Goal: Check status: Check status

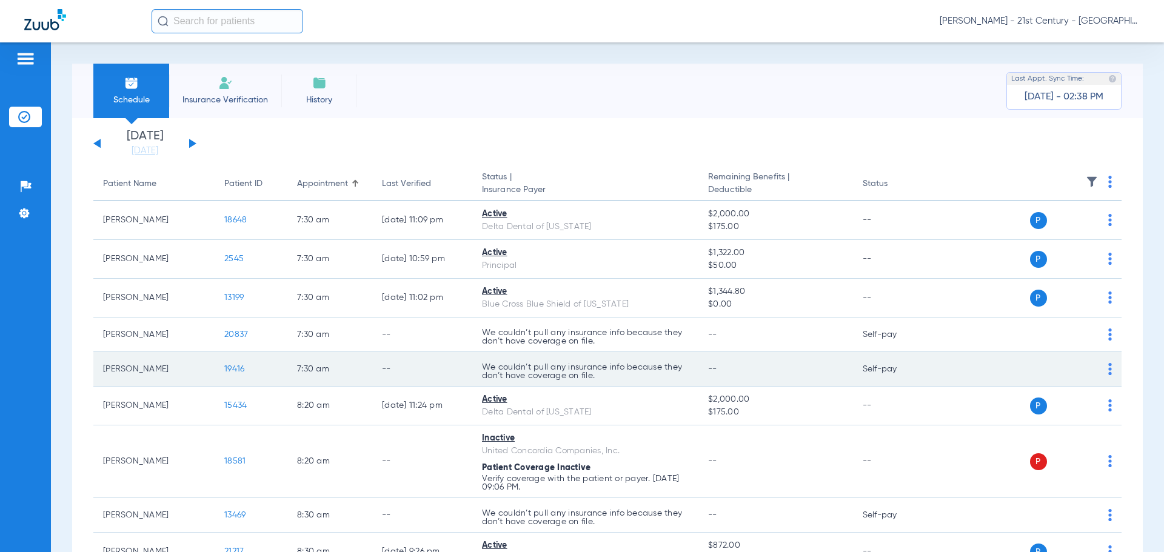
click at [471, 383] on td "--" at bounding box center [422, 369] width 100 height 35
drag, startPoint x: 485, startPoint y: 383, endPoint x: 620, endPoint y: 364, distance: 136.4
click at [620, 364] on td "We couldn’t pull any insurance info because they don’t have coverage on file." at bounding box center [585, 369] width 226 height 35
click at [620, 364] on p "We couldn’t pull any insurance info because they don’t have coverage on file." at bounding box center [585, 371] width 207 height 17
click at [608, 358] on td "We couldn’t pull any insurance info because they don’t have coverage on file." at bounding box center [585, 369] width 226 height 35
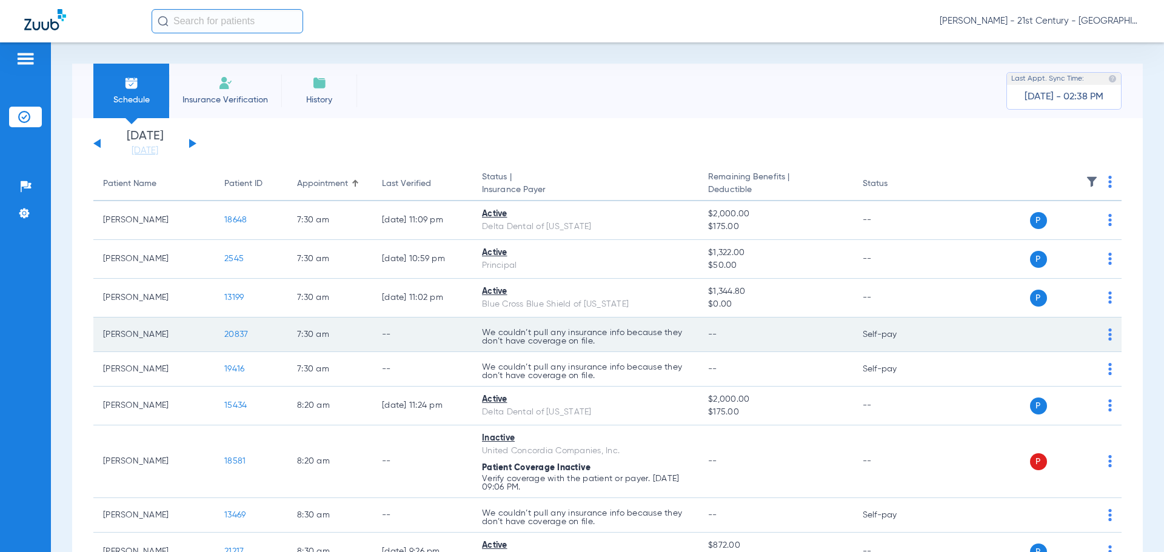
click at [588, 343] on p "We couldn’t pull any insurance info because they don’t have coverage on file." at bounding box center [585, 337] width 207 height 17
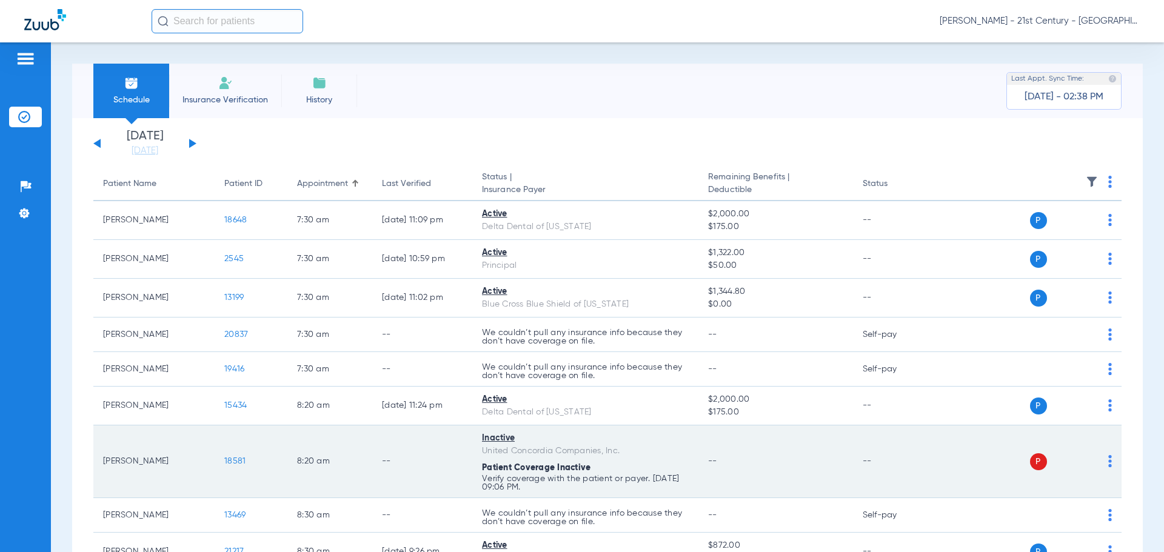
click at [894, 477] on td "--" at bounding box center [894, 462] width 82 height 73
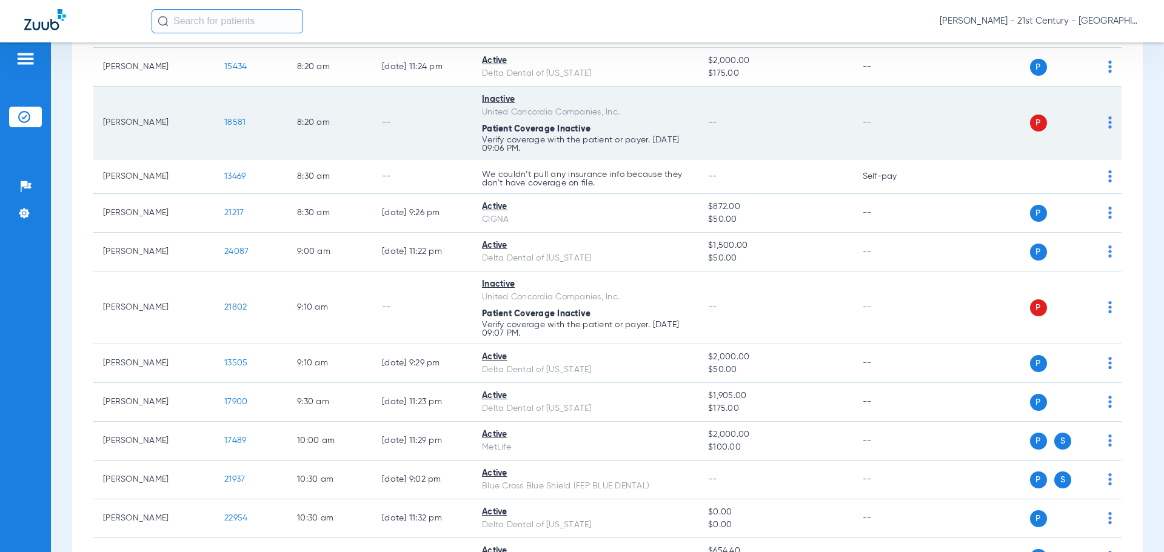
scroll to position [364, 0]
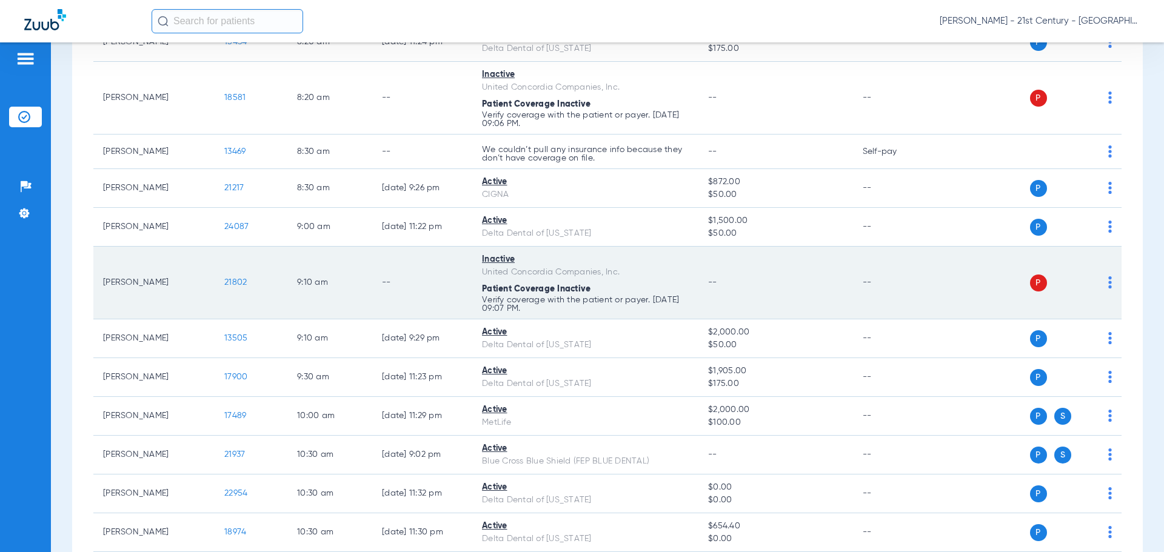
click at [651, 254] on div "Inactive" at bounding box center [585, 259] width 207 height 13
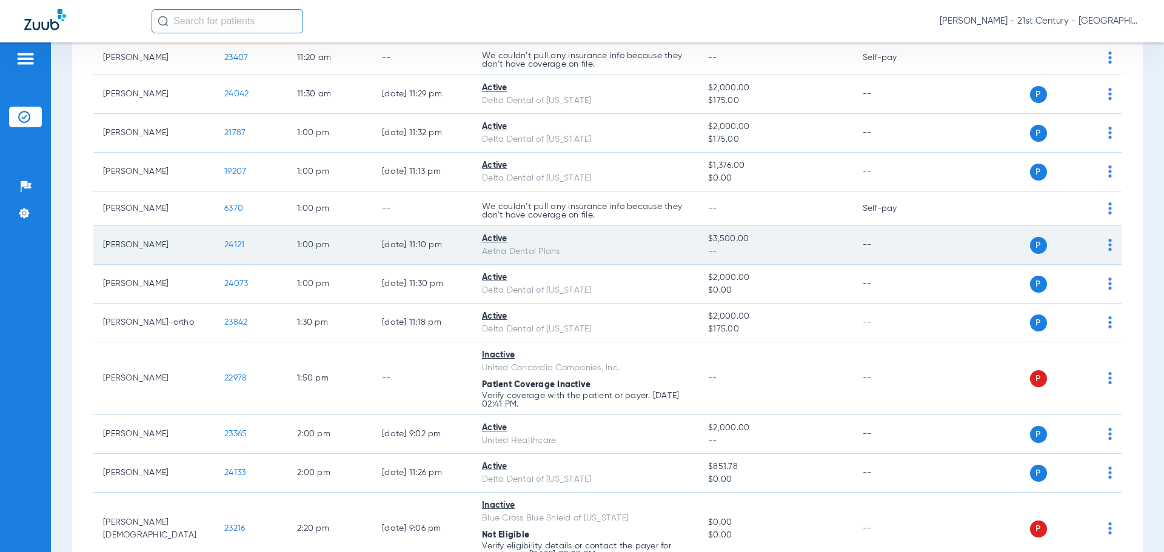
scroll to position [1031, 0]
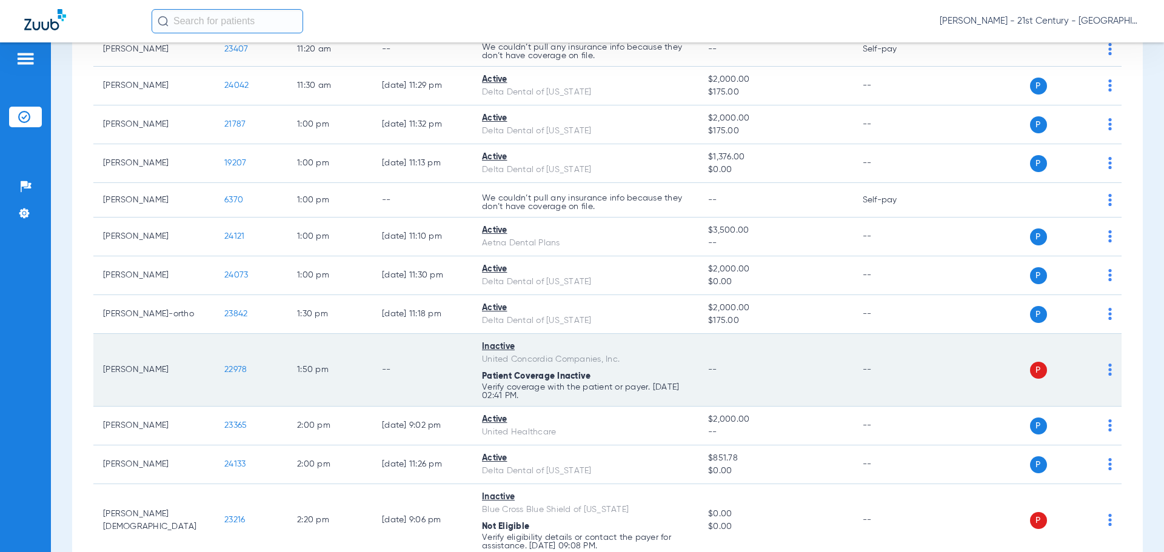
click at [390, 391] on td "--" at bounding box center [422, 370] width 100 height 73
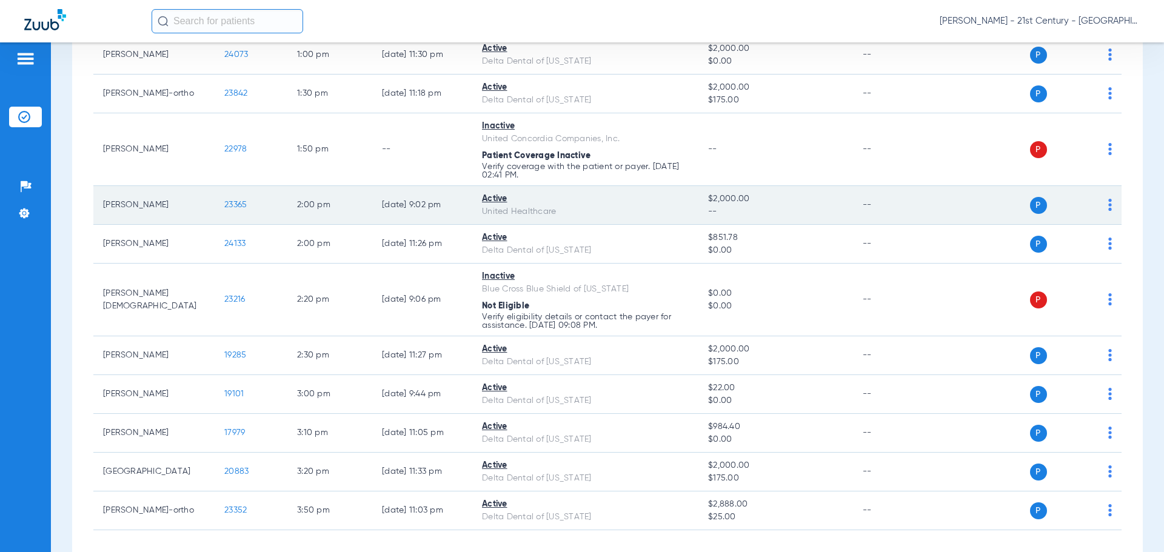
scroll to position [1273, 0]
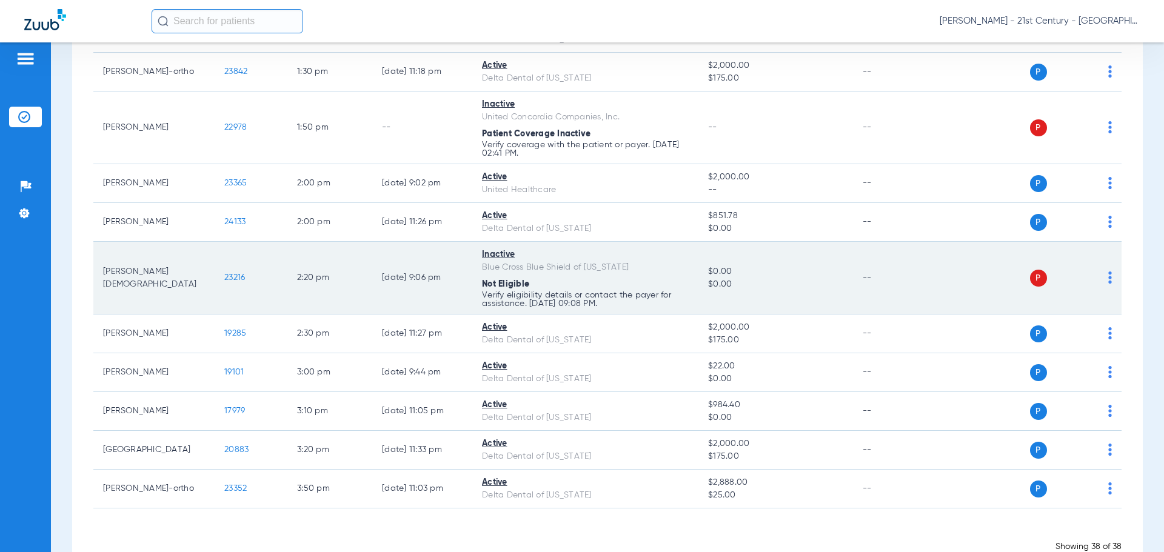
click at [456, 289] on td "[DATE] 9:06 PM" at bounding box center [422, 278] width 100 height 73
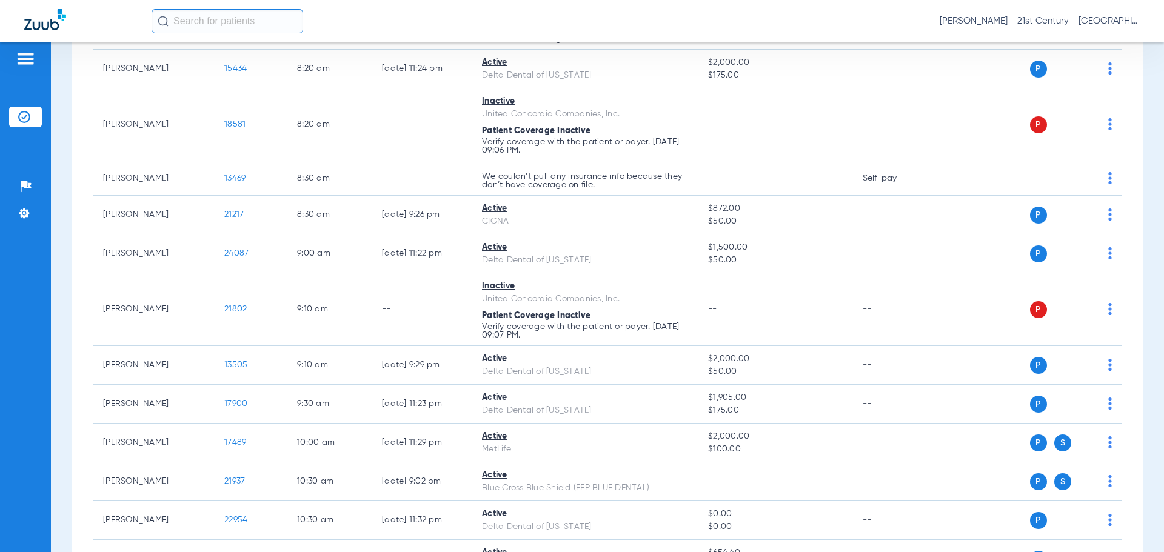
scroll to position [0, 0]
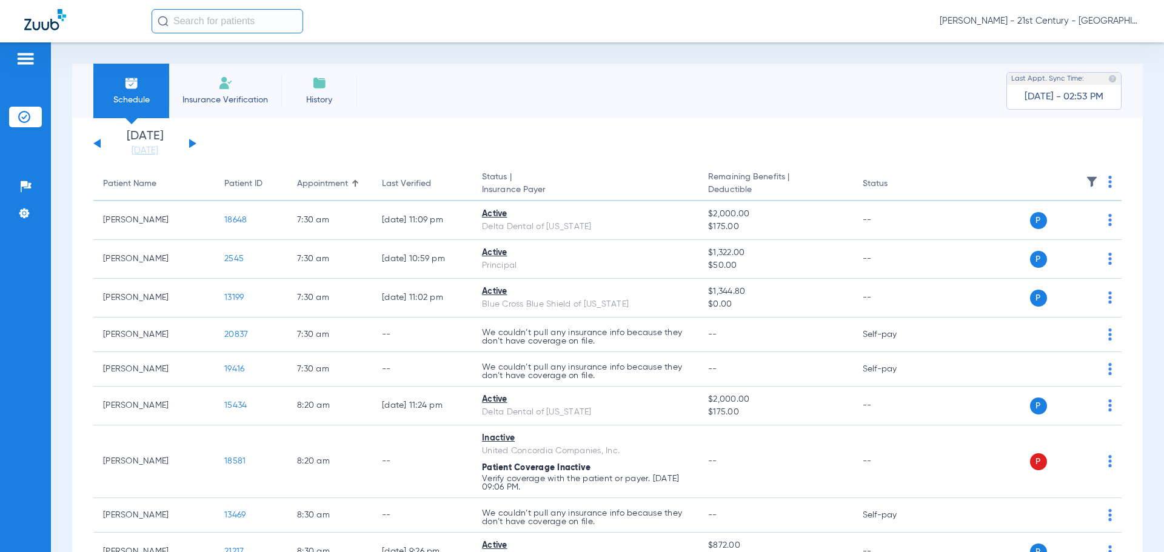
click at [196, 149] on div "[DATE] [DATE] [DATE] [DATE] [DATE] [DATE] [DATE] [DATE] [DATE] [DATE] [DATE] [D…" at bounding box center [144, 143] width 103 height 27
click at [192, 143] on button at bounding box center [192, 143] width 7 height 9
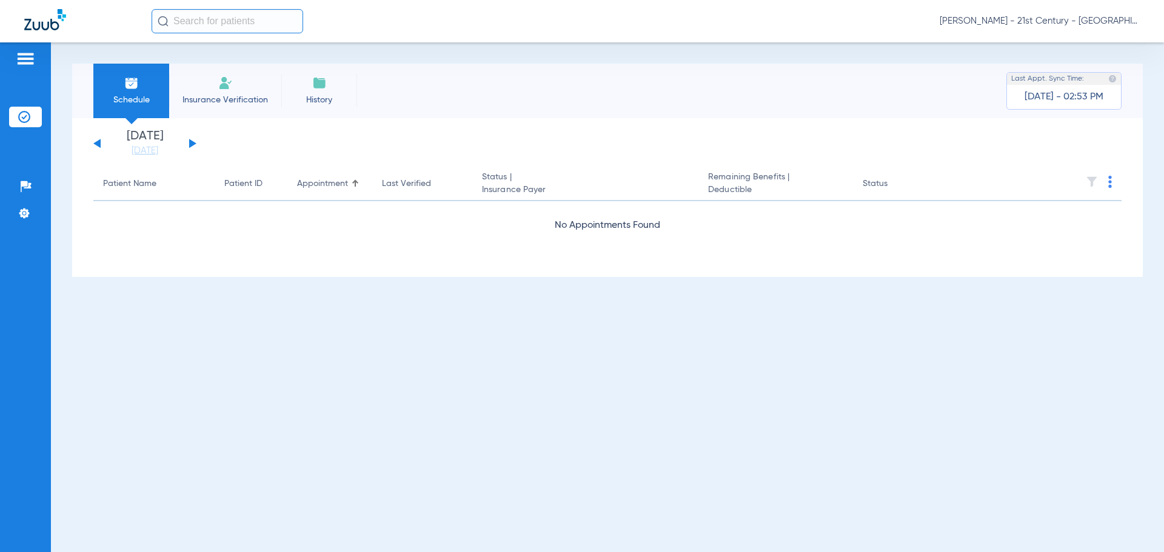
click at [192, 141] on div "[DATE] [DATE] [DATE] [DATE] [DATE] [DATE] [DATE] [DATE] [DATE] [DATE] [DATE] [D…" at bounding box center [144, 143] width 103 height 27
click at [95, 144] on div "[DATE] [DATE] [DATE] [DATE] [DATE] [DATE] [DATE] [DATE] [DATE] [DATE] [DATE] [D…" at bounding box center [144, 143] width 103 height 27
click at [99, 145] on button at bounding box center [96, 143] width 7 height 9
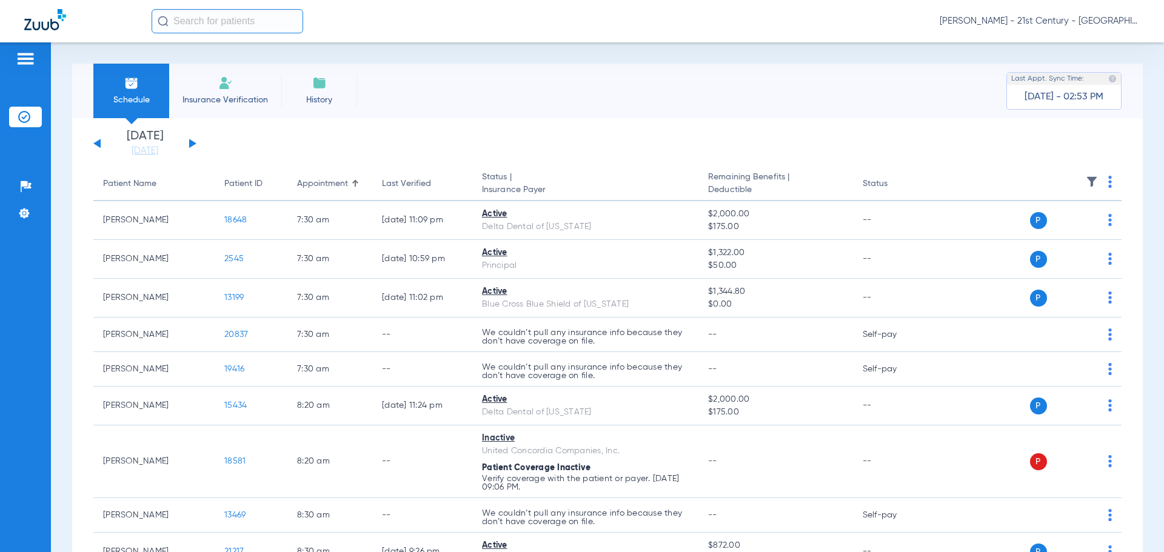
click at [193, 146] on div "[DATE] [DATE] [DATE] [DATE] [DATE] [DATE] [DATE] [DATE] [DATE] [DATE] [DATE] [D…" at bounding box center [144, 143] width 103 height 27
click at [192, 144] on button at bounding box center [192, 143] width 7 height 9
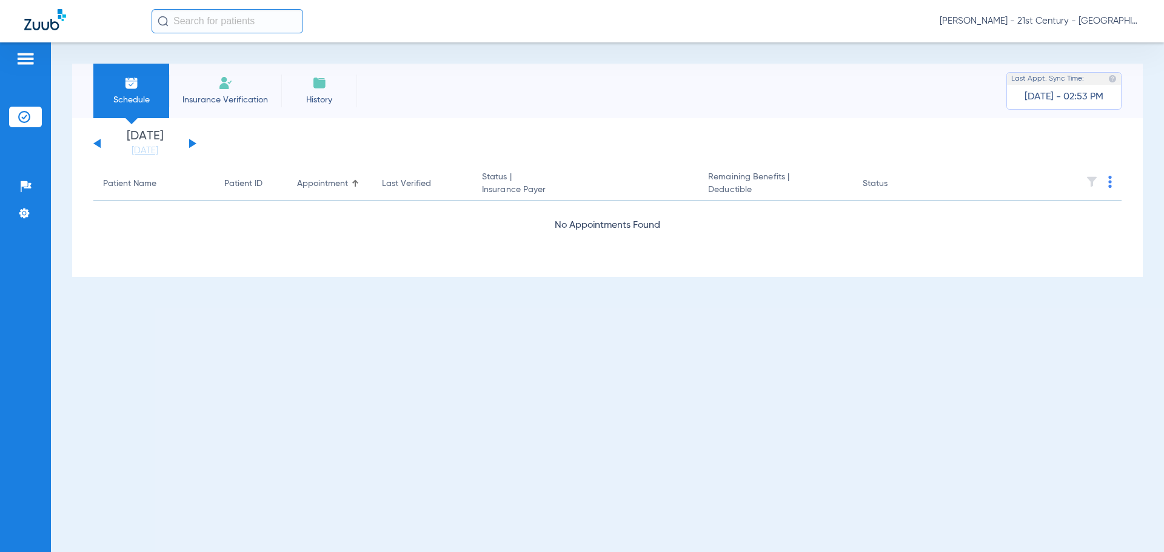
click at [192, 144] on button at bounding box center [192, 143] width 7 height 9
click at [193, 141] on div "[DATE] [DATE] [DATE] [DATE] [DATE] [DATE] [DATE] [DATE] [DATE] [DATE] [DATE] [D…" at bounding box center [144, 143] width 103 height 27
click at [192, 141] on button at bounding box center [192, 143] width 7 height 9
click at [192, 142] on button at bounding box center [192, 143] width 7 height 9
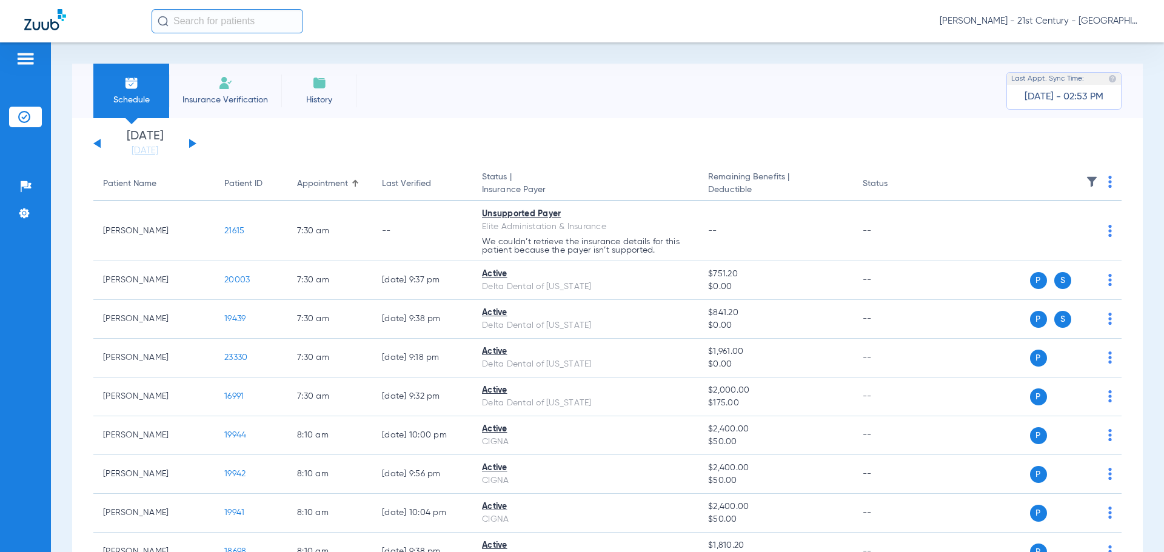
click at [187, 148] on div "[DATE] [DATE] [DATE] [DATE] [DATE] [DATE] [DATE] [DATE] [DATE] [DATE] [DATE] [D…" at bounding box center [144, 143] width 103 height 27
click at [190, 143] on button at bounding box center [192, 143] width 7 height 9
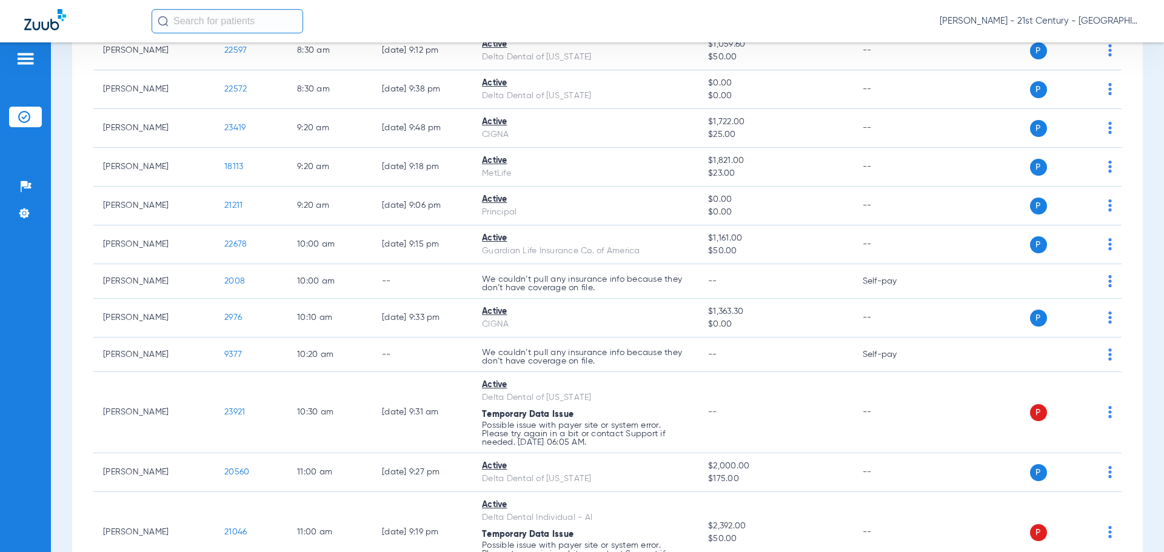
scroll to position [424, 0]
